Goal: Information Seeking & Learning: Find specific fact

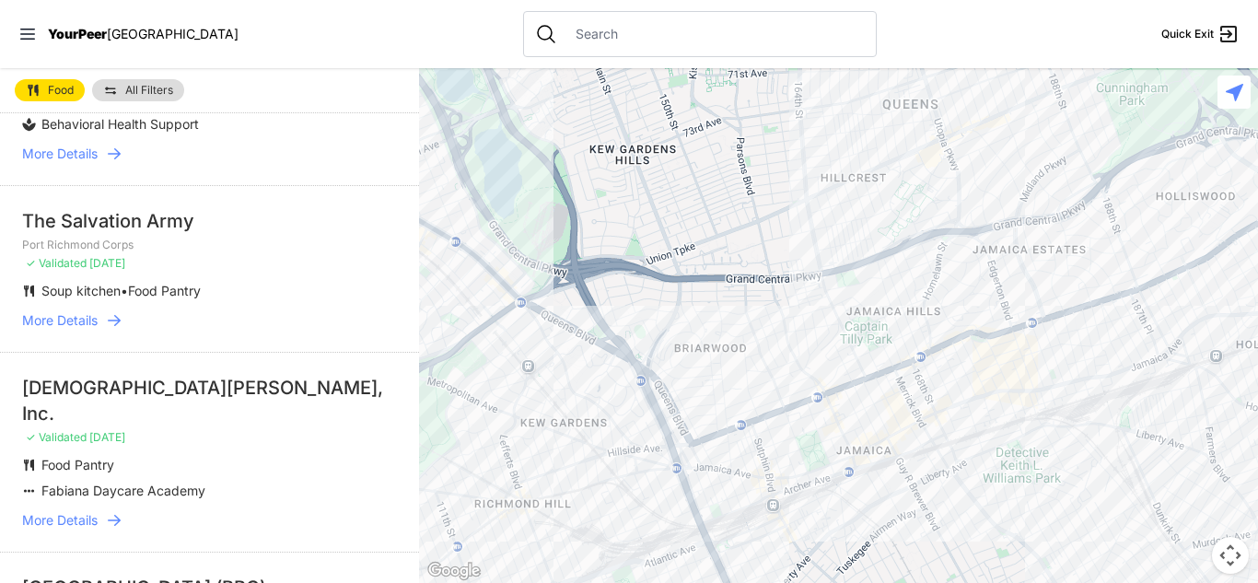
scroll to position [449, 0]
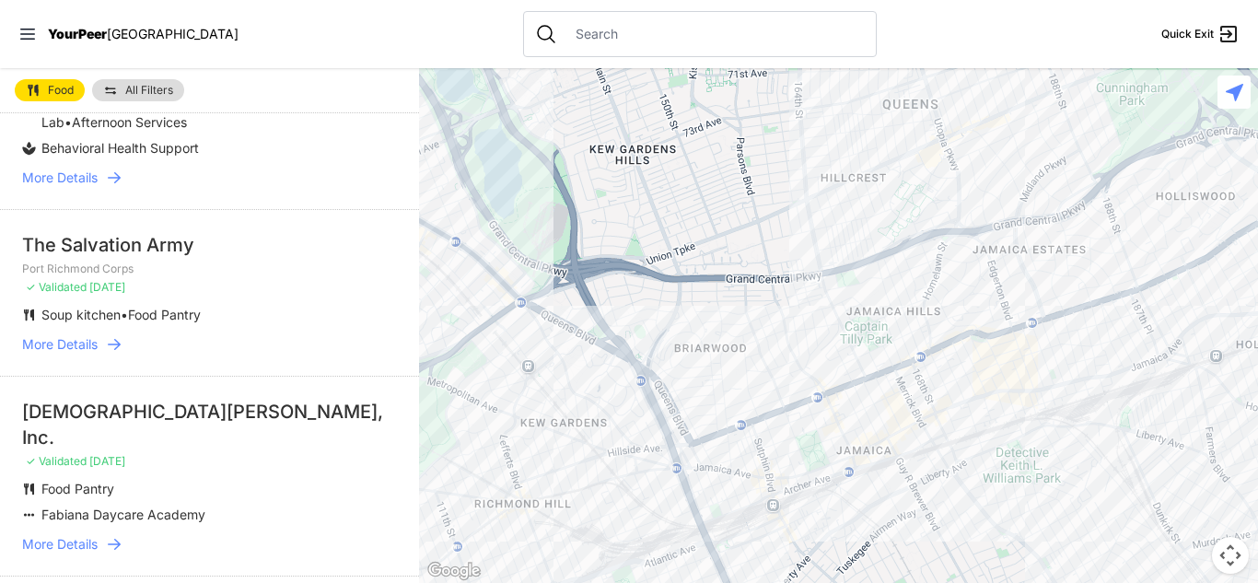
select select "nearby"
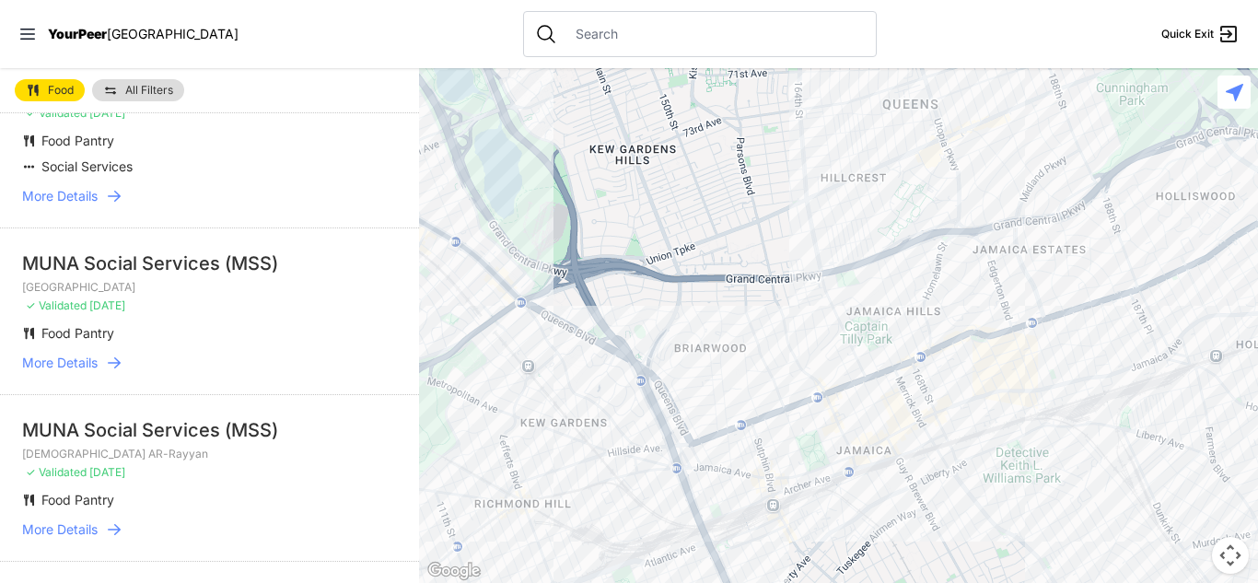
scroll to position [1710, 0]
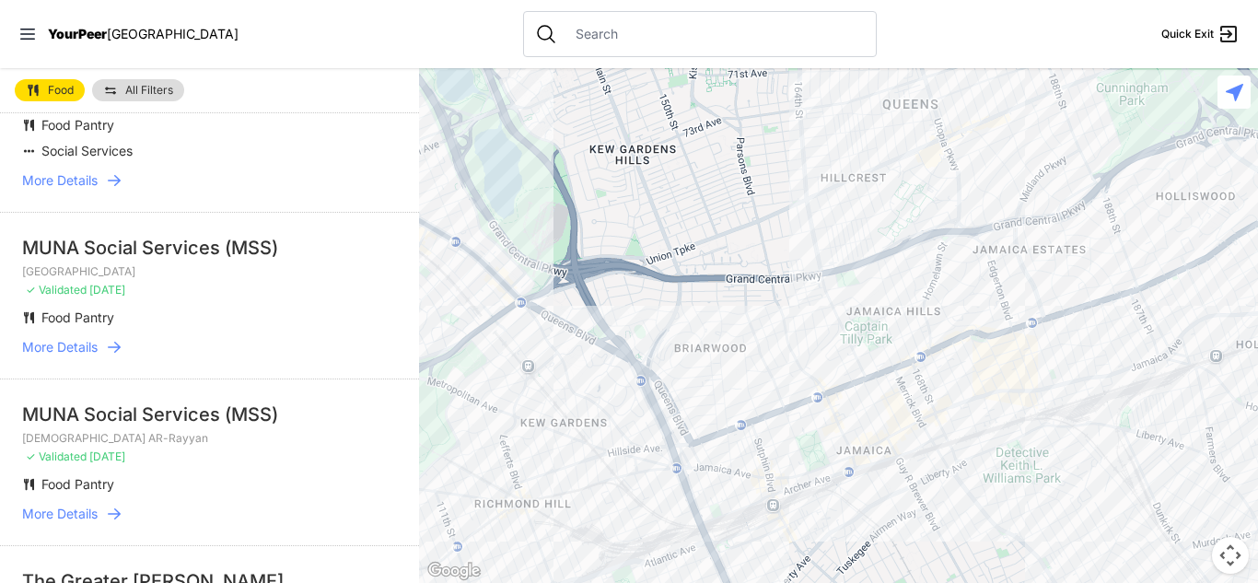
click at [77, 338] on span "More Details" at bounding box center [60, 347] width 76 height 18
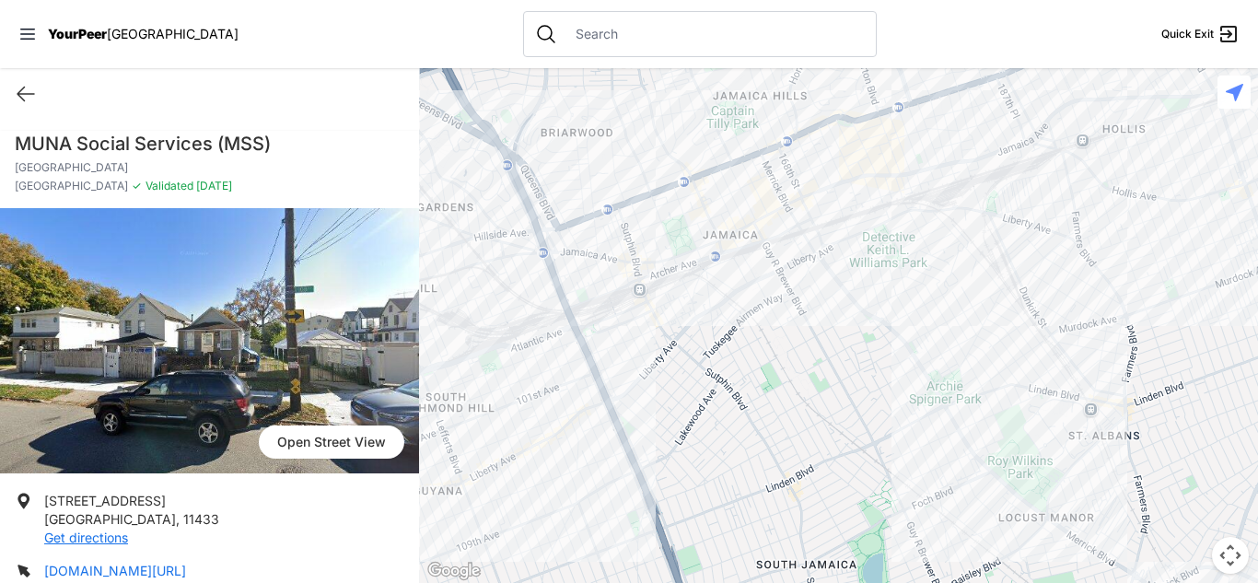
click at [111, 570] on link "[DOMAIN_NAME][URL]" at bounding box center [115, 571] width 142 height 16
click at [29, 90] on icon at bounding box center [26, 94] width 22 height 22
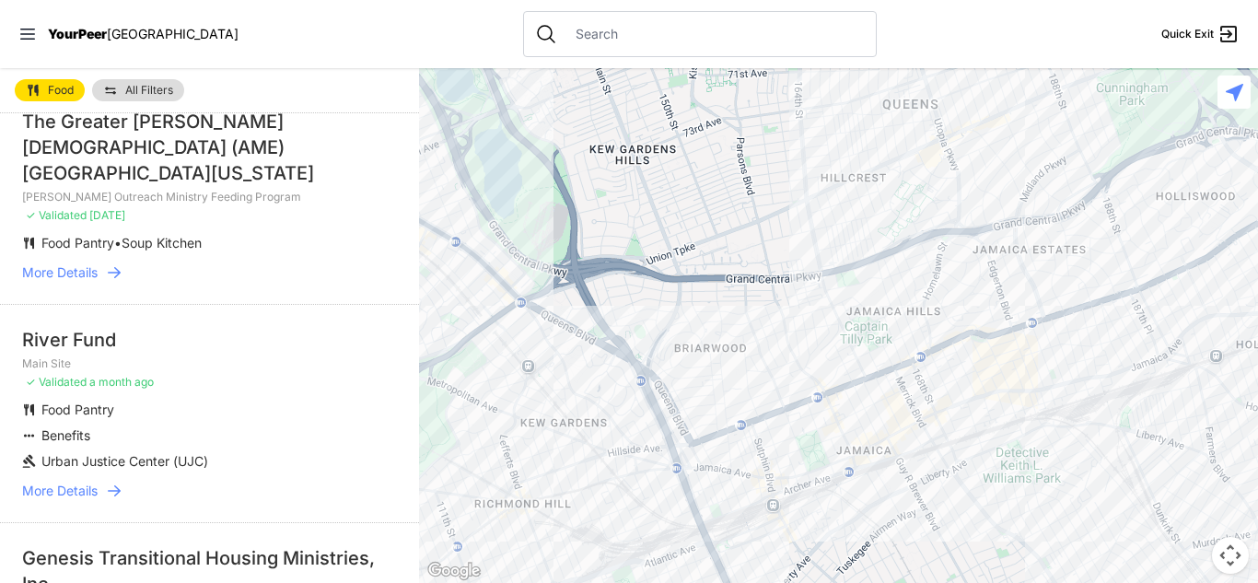
scroll to position [2177, 0]
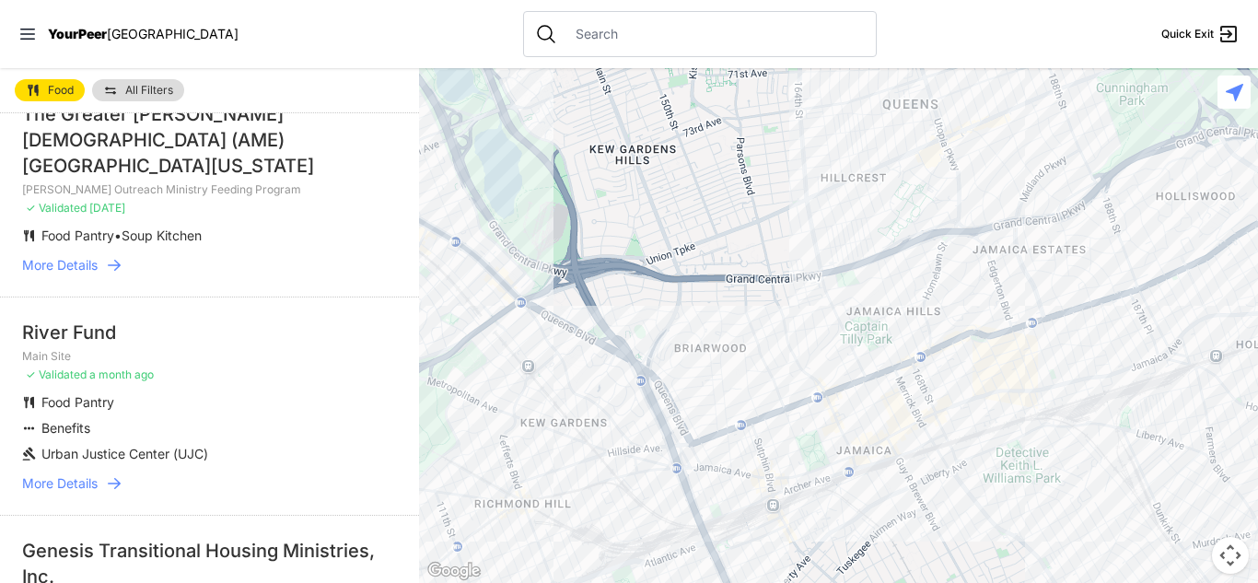
click at [76, 474] on span "More Details" at bounding box center [60, 483] width 76 height 18
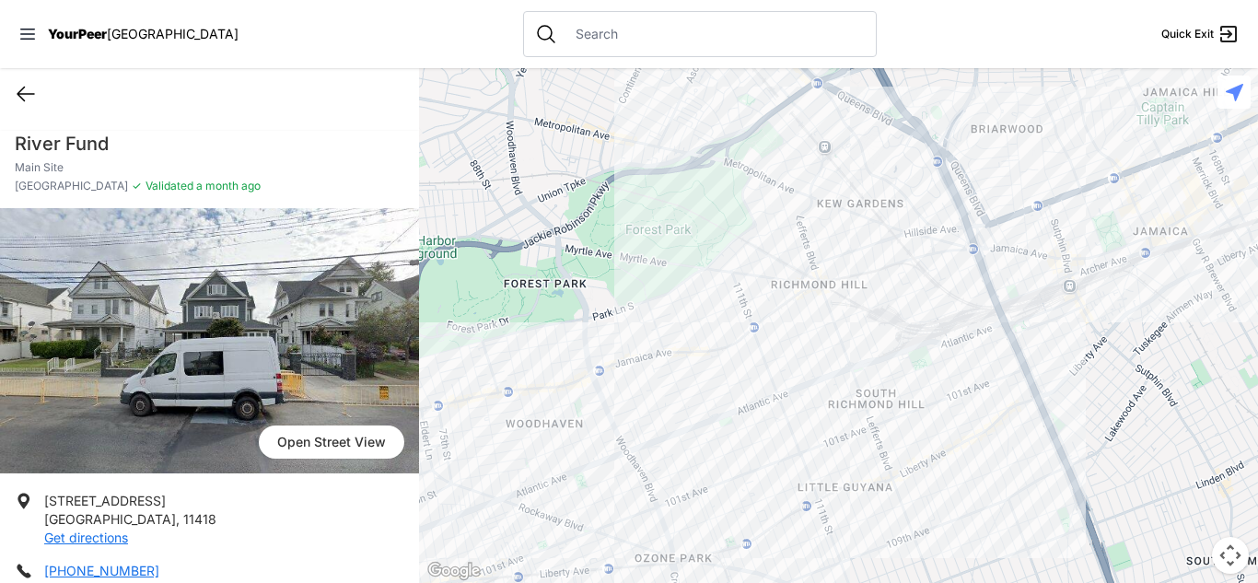
click at [19, 94] on icon at bounding box center [25, 94] width 17 height 14
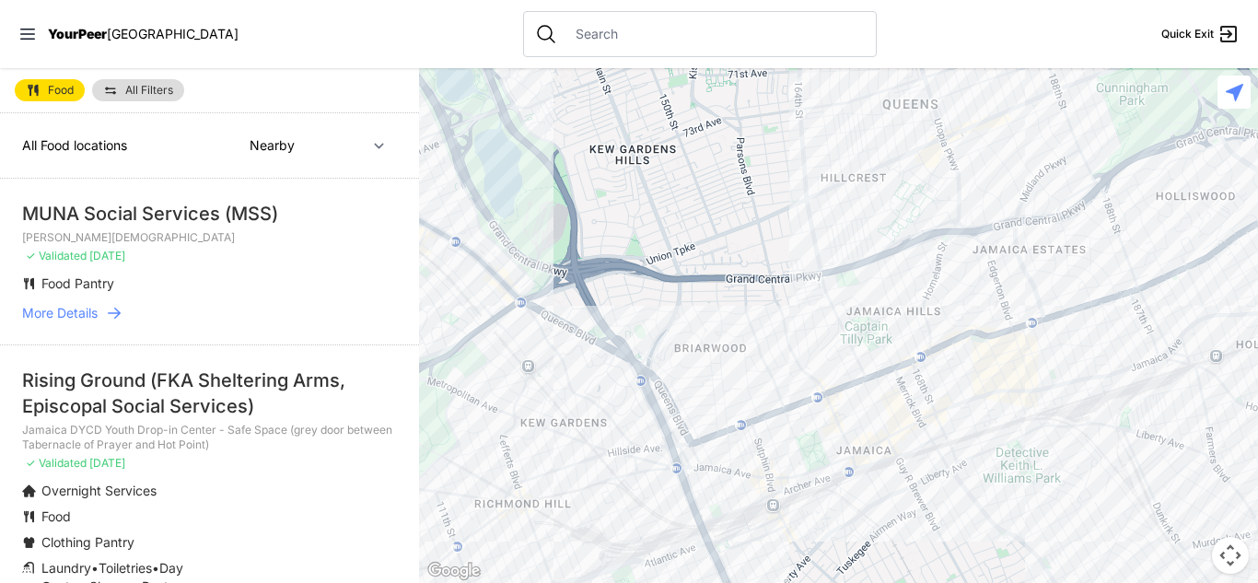
select select "recentlyUpdated"
